Goal: Task Accomplishment & Management: Manage account settings

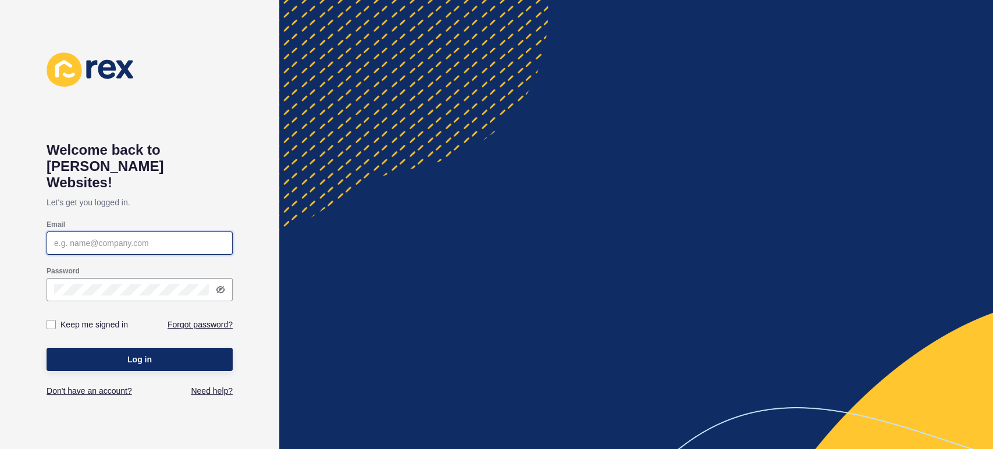
click at [181, 237] on input "Email" at bounding box center [139, 243] width 171 height 12
type input "[PERSON_NAME][EMAIL_ADDRESS][PERSON_NAME][DOMAIN_NAME]"
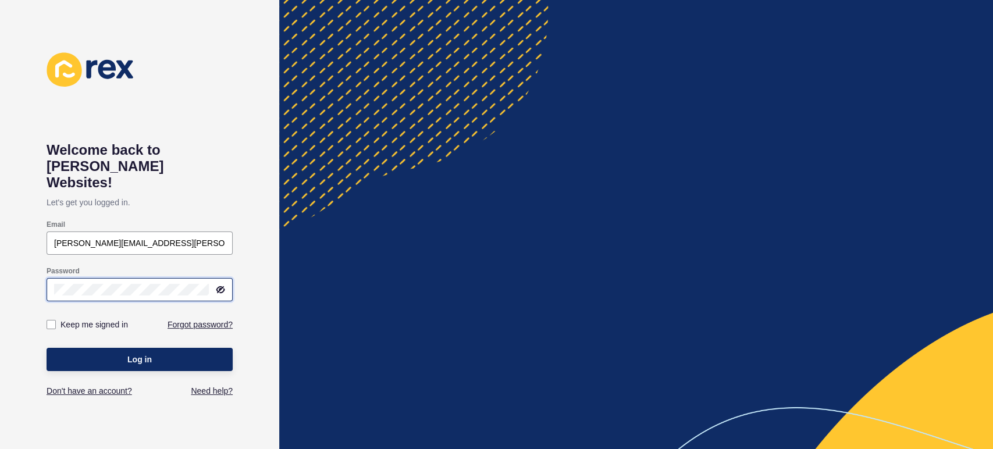
click at [47, 348] on button "Log in" at bounding box center [140, 359] width 186 height 23
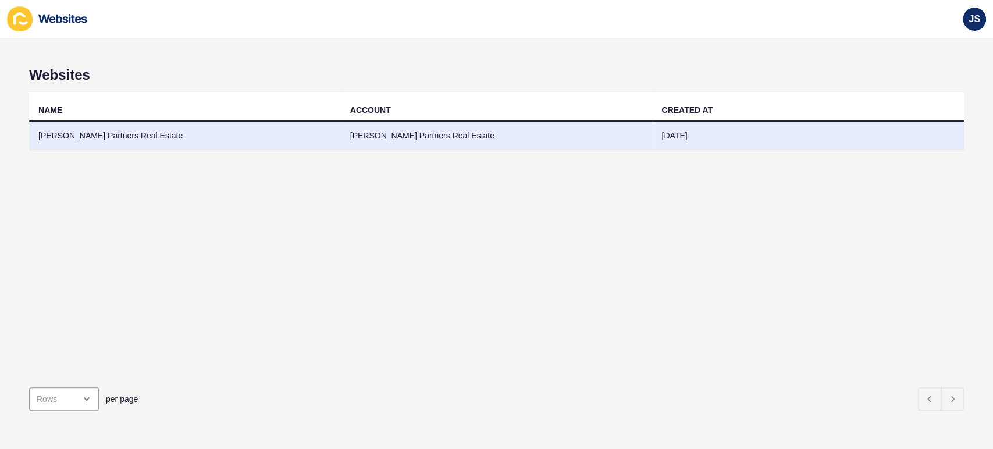
click at [293, 143] on td "[PERSON_NAME] Partners Real Estate" at bounding box center [185, 136] width 312 height 28
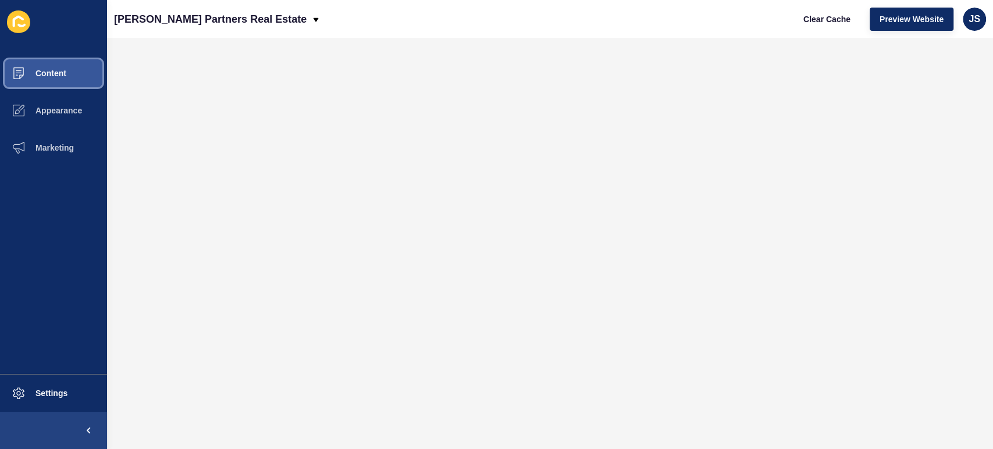
click at [74, 76] on button "Content" at bounding box center [53, 73] width 107 height 37
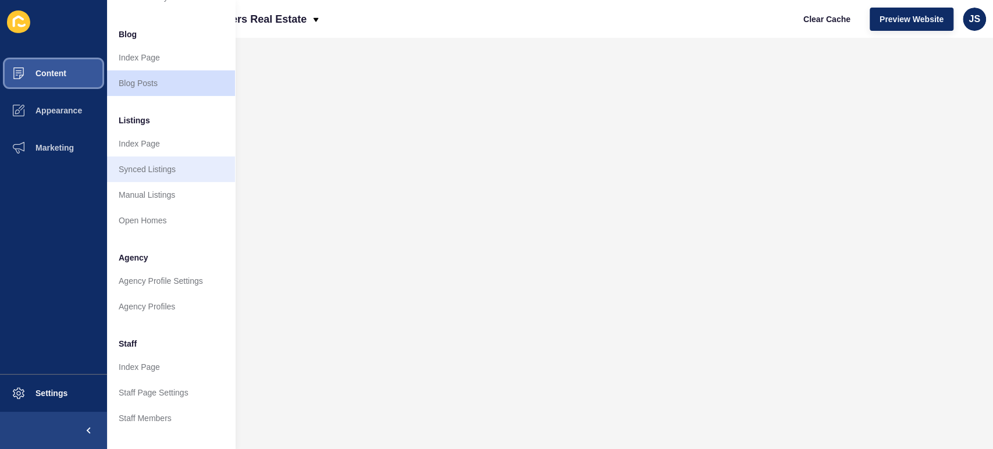
scroll to position [194, 0]
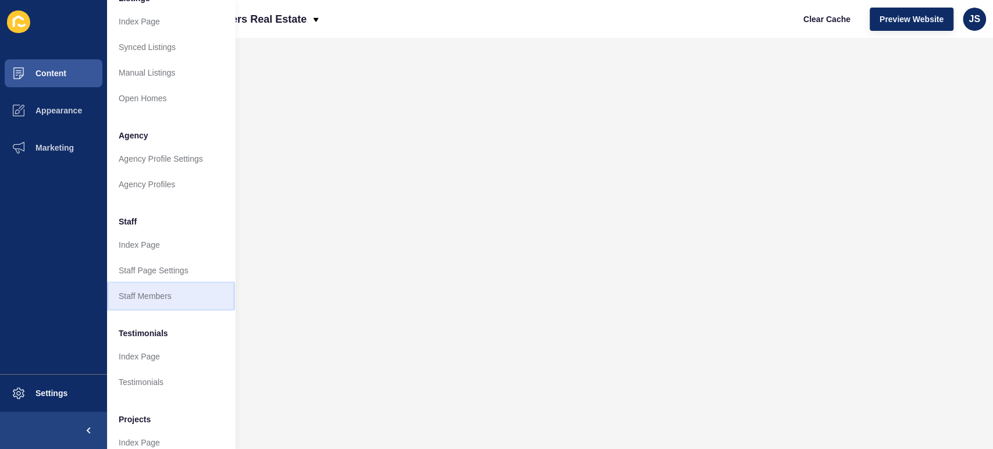
click at [148, 292] on link "Staff Members" at bounding box center [171, 296] width 128 height 26
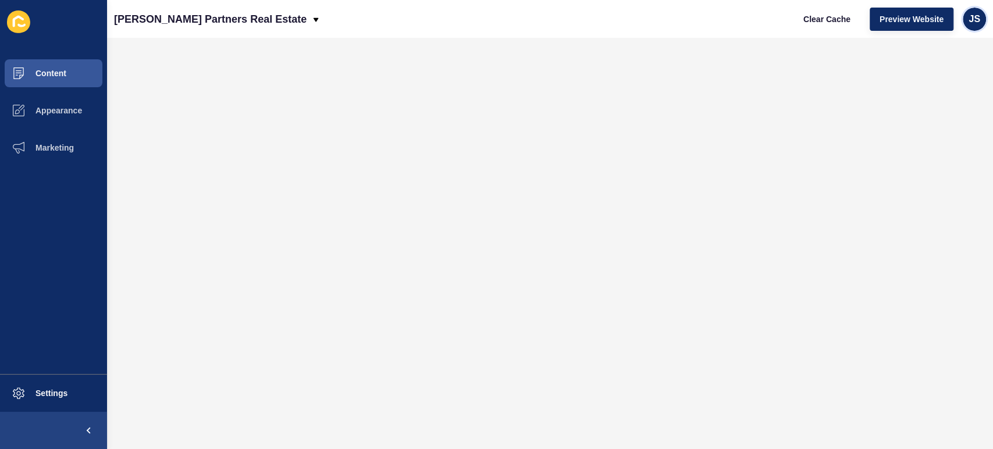
click at [973, 13] on span "JS" at bounding box center [974, 19] width 12 height 12
click at [935, 100] on link "Logout" at bounding box center [946, 97] width 85 height 26
